Goal: Find specific page/section: Find specific page/section

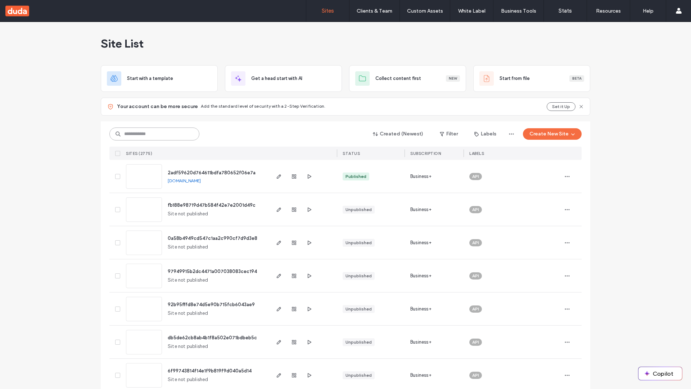
click at [152, 134] on input at bounding box center [154, 133] width 90 height 13
type input "**********"
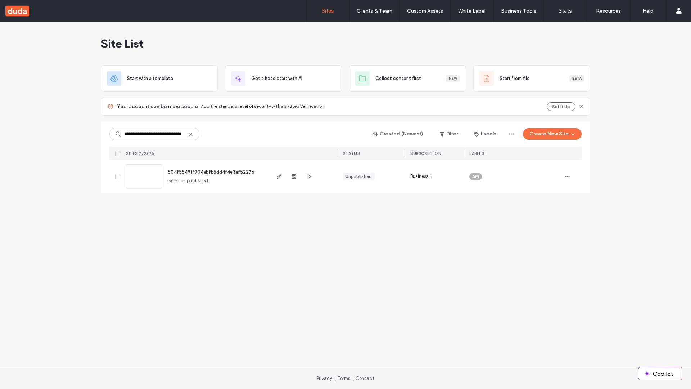
click at [212, 172] on span "504f55491f904abfb6dd4f4e3af52276" at bounding box center [211, 171] width 87 height 5
